Goal: Task Accomplishment & Management: Complete application form

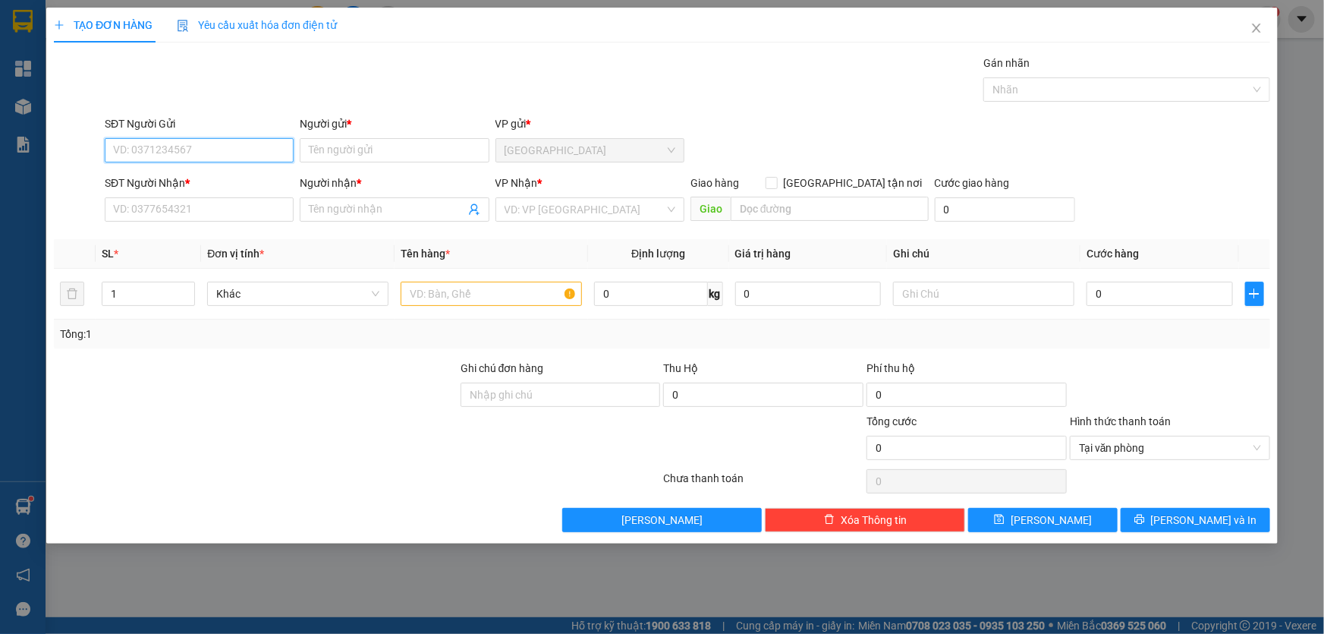
click at [216, 151] on input "SĐT Người Gửi" at bounding box center [199, 150] width 189 height 24
type input "0932434421"
click at [221, 161] on input "0932434421" at bounding box center [199, 150] width 189 height 24
click at [199, 172] on div "0932434421 - NGA" at bounding box center [199, 180] width 171 height 17
type input "NGA"
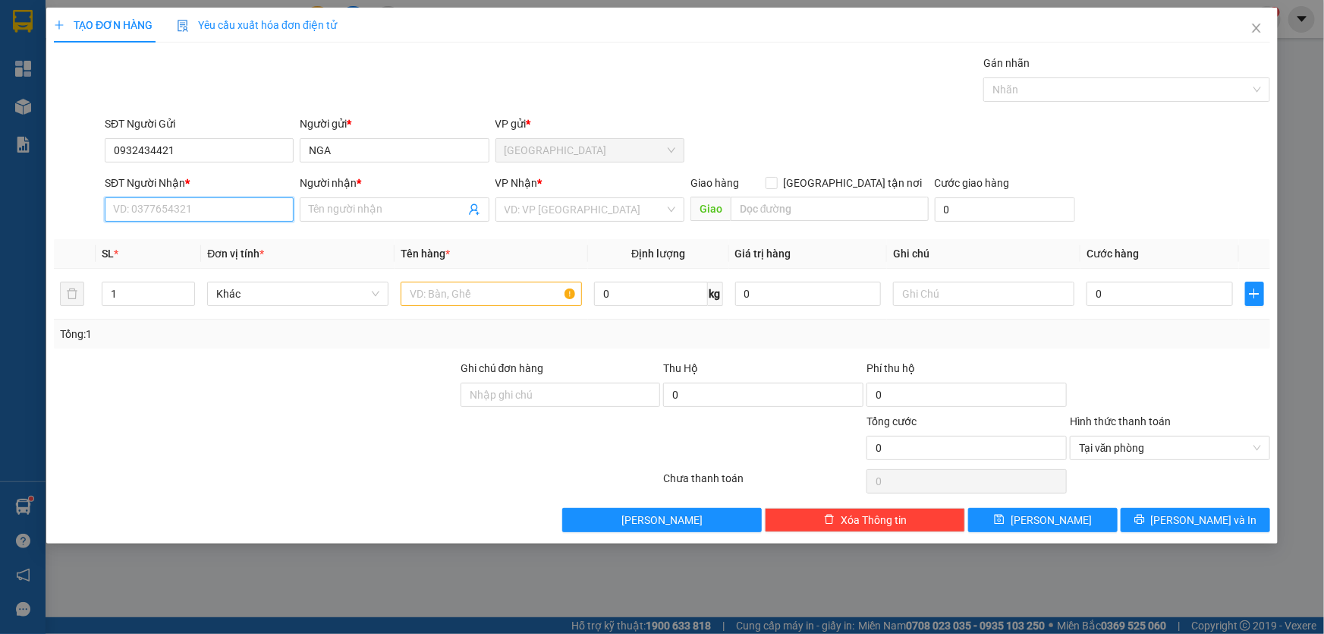
click at [189, 206] on input "SĐT Người Nhận *" at bounding box center [199, 209] width 189 height 24
click at [211, 253] on div "0909608735 - TRUNG" at bounding box center [199, 264] width 189 height 24
type input "0909608735"
type input "TRUNG"
click at [516, 283] on input "text" at bounding box center [491, 294] width 181 height 24
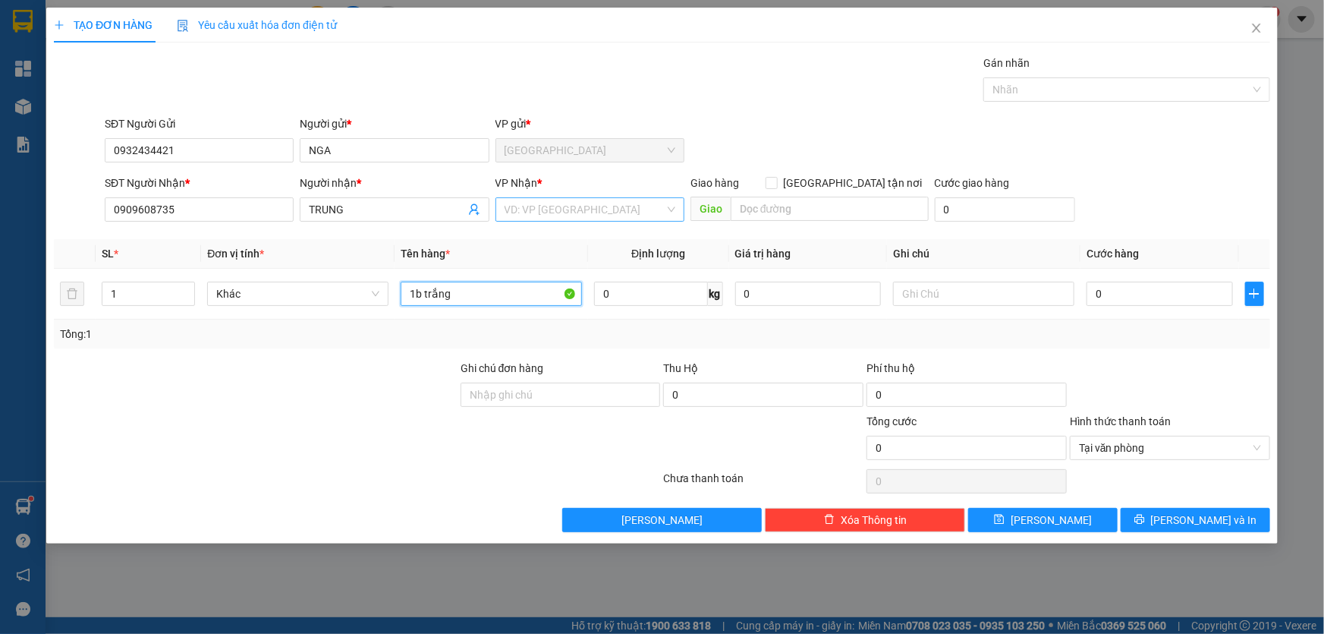
type input "1b trắng"
click at [592, 204] on input "search" at bounding box center [585, 209] width 160 height 23
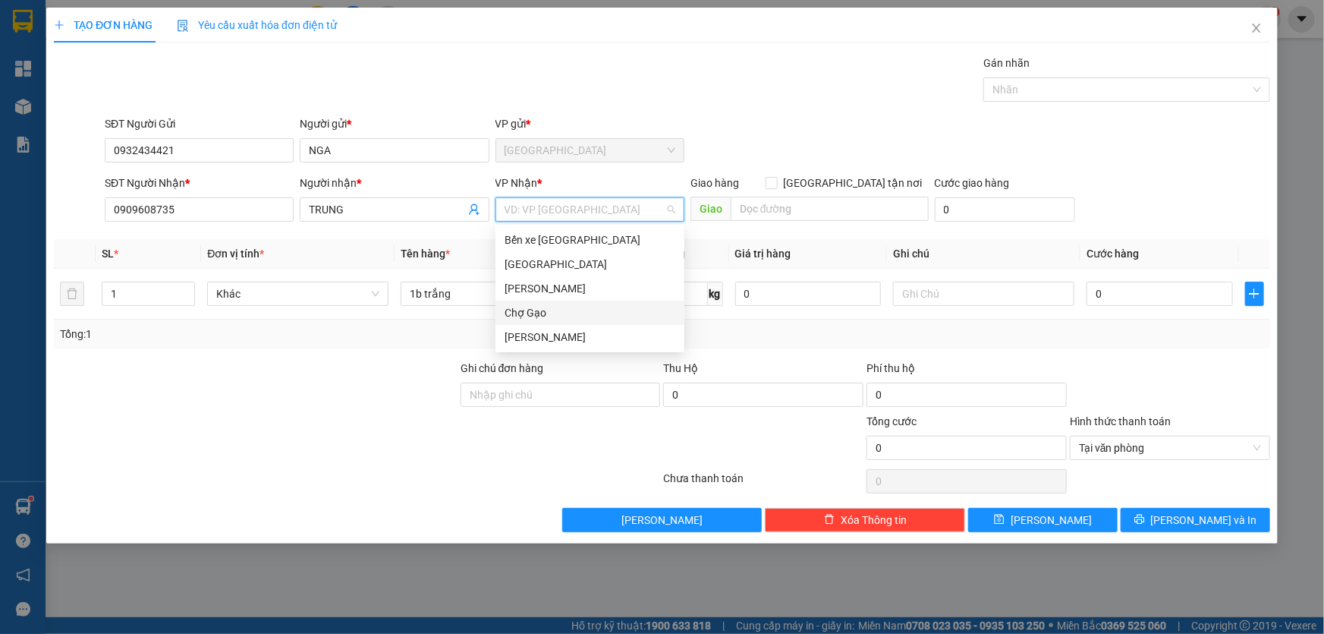
click at [593, 310] on div "Chợ Gạo" at bounding box center [590, 312] width 171 height 17
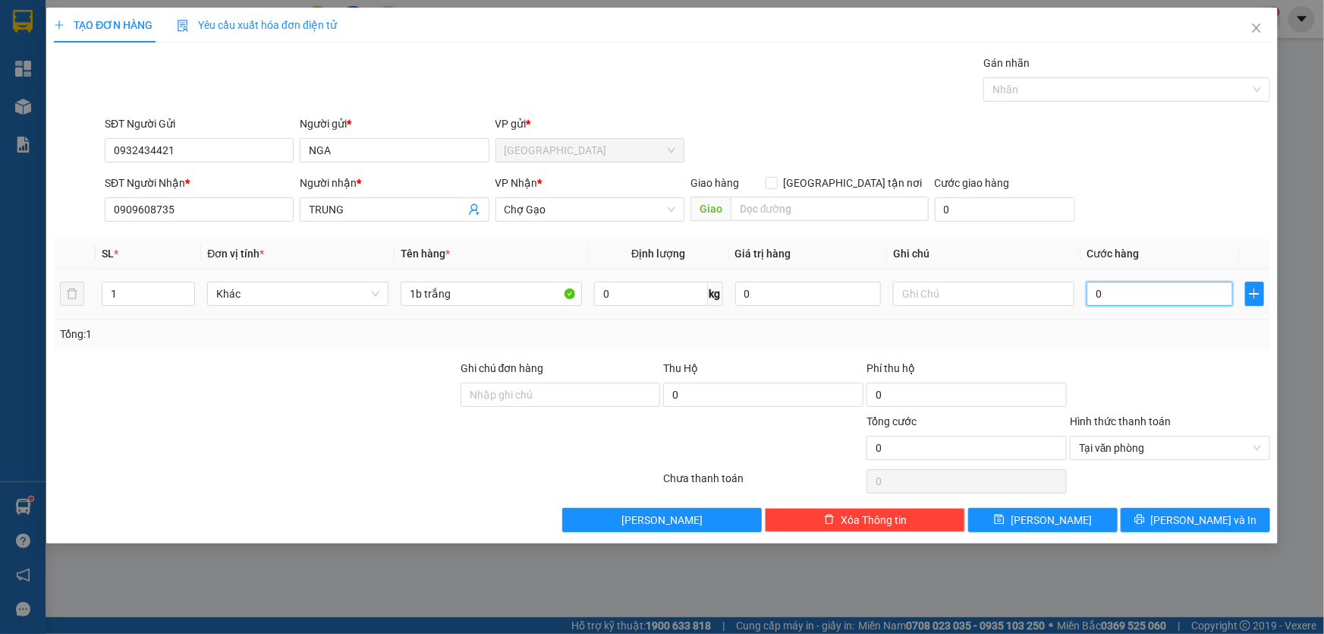
click at [1121, 293] on input "0" at bounding box center [1160, 294] width 146 height 24
type input "3"
type input "35"
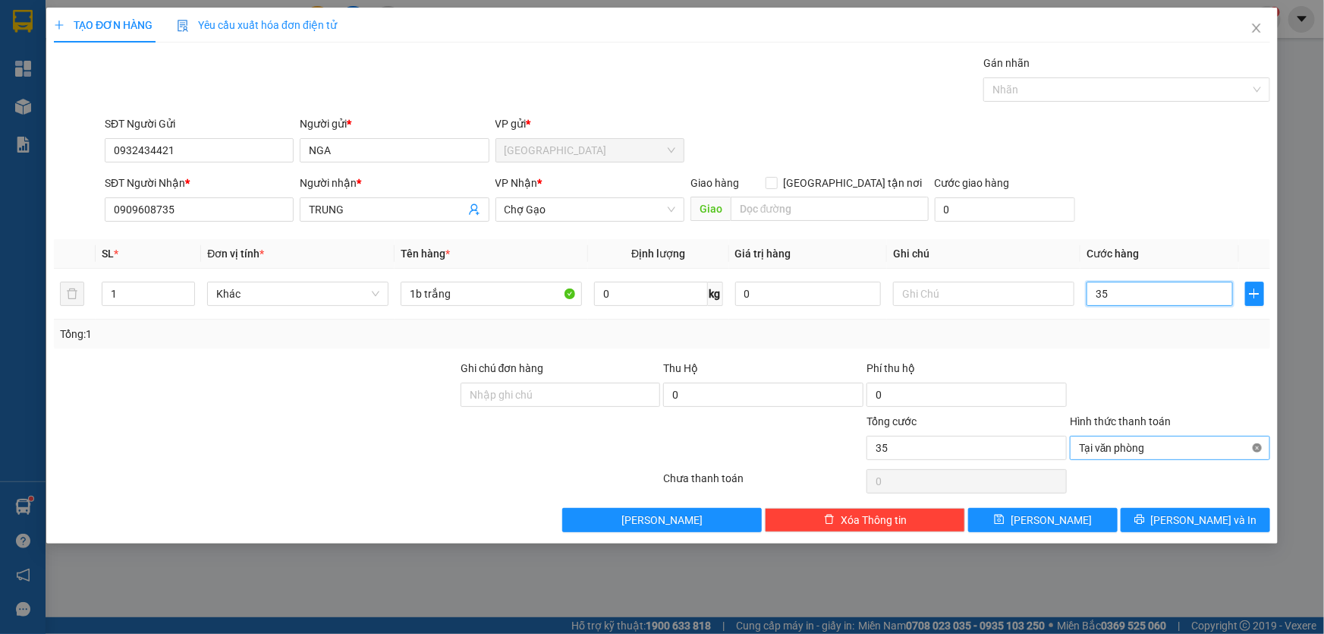
type input "35"
drag, startPoint x: 1260, startPoint y: 448, endPoint x: 1136, endPoint y: 330, distance: 171.2
drag, startPoint x: 1086, startPoint y: 285, endPoint x: 1111, endPoint y: 463, distance: 180.1
click at [1087, 288] on input "35" at bounding box center [1160, 294] width 146 height 24
type input "35.000"
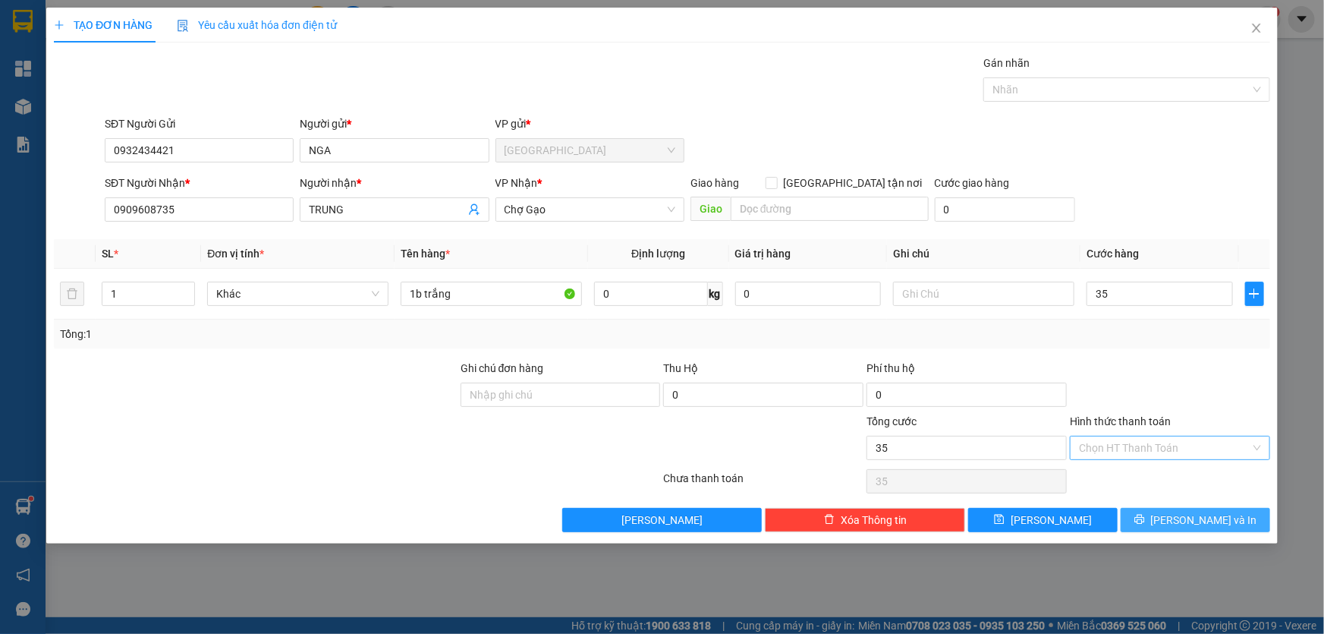
type input "35.000"
click at [1150, 513] on button "[PERSON_NAME] và In" at bounding box center [1195, 520] width 149 height 24
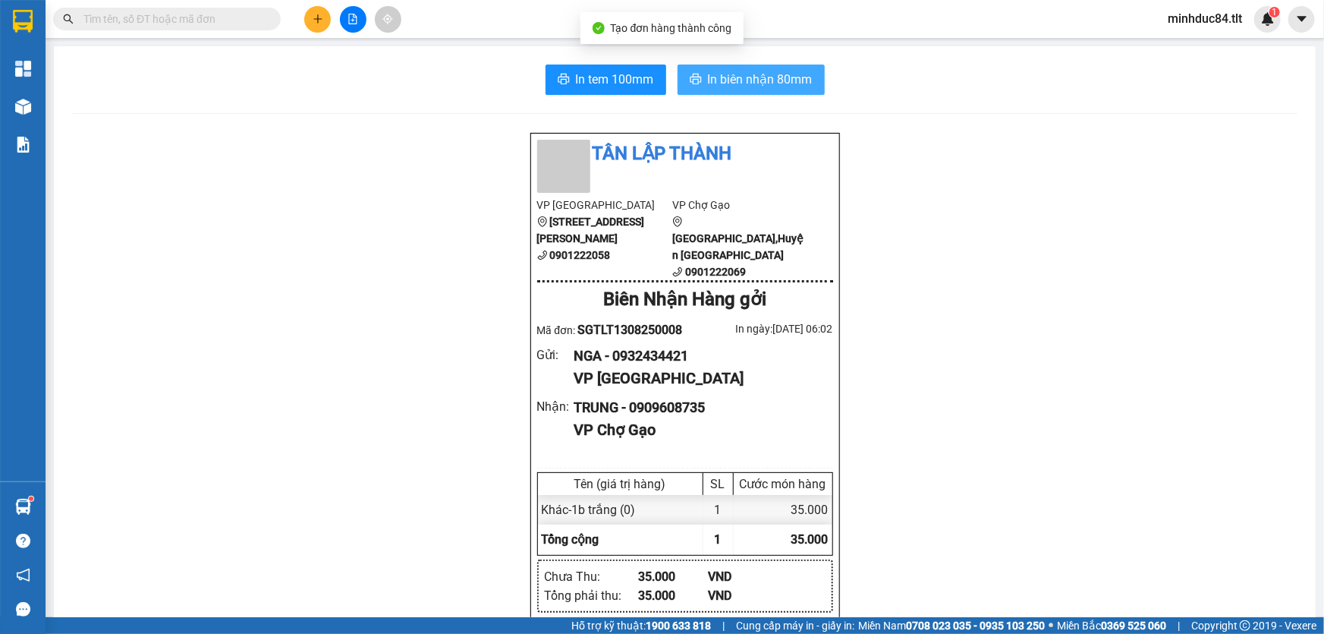
click at [769, 65] on button "In biên nhận 80mm" at bounding box center [751, 79] width 147 height 30
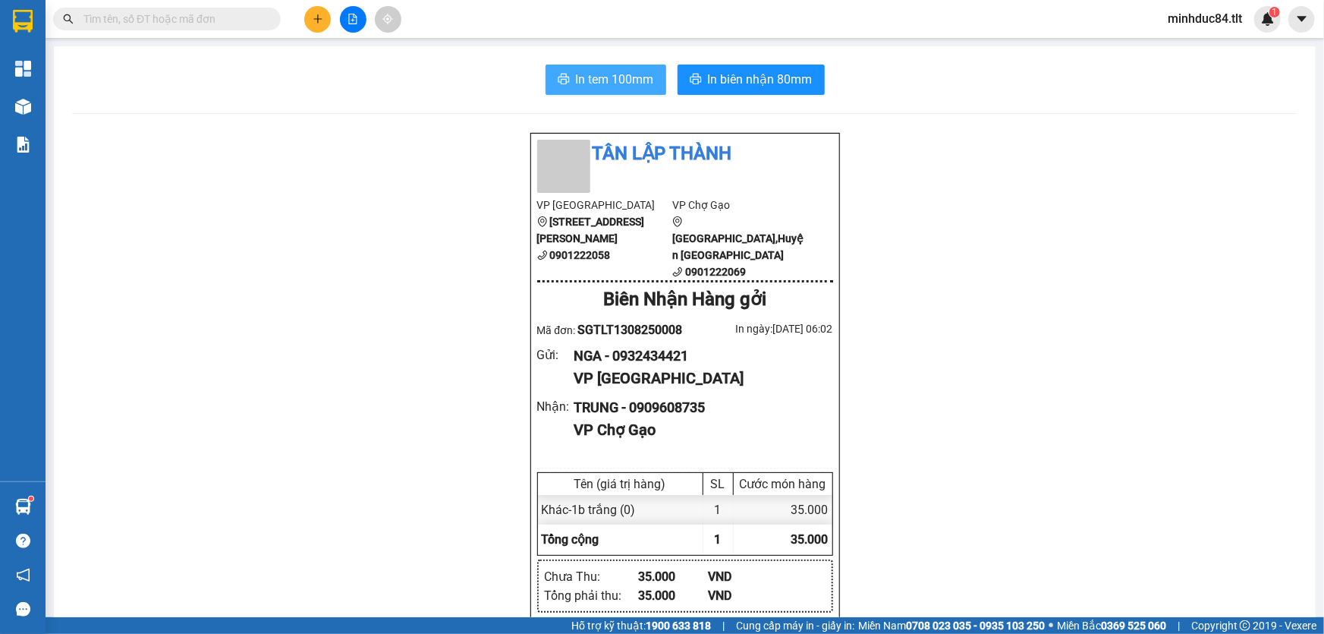
click at [546, 64] on button "In tem 100mm" at bounding box center [606, 79] width 121 height 30
